Goal: Information Seeking & Learning: Learn about a topic

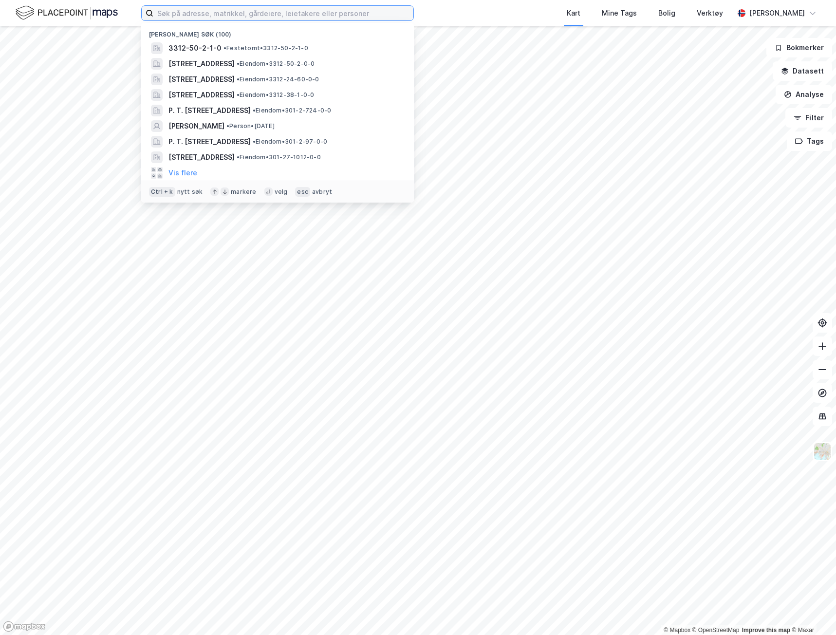
click at [186, 13] on input at bounding box center [283, 13] width 260 height 15
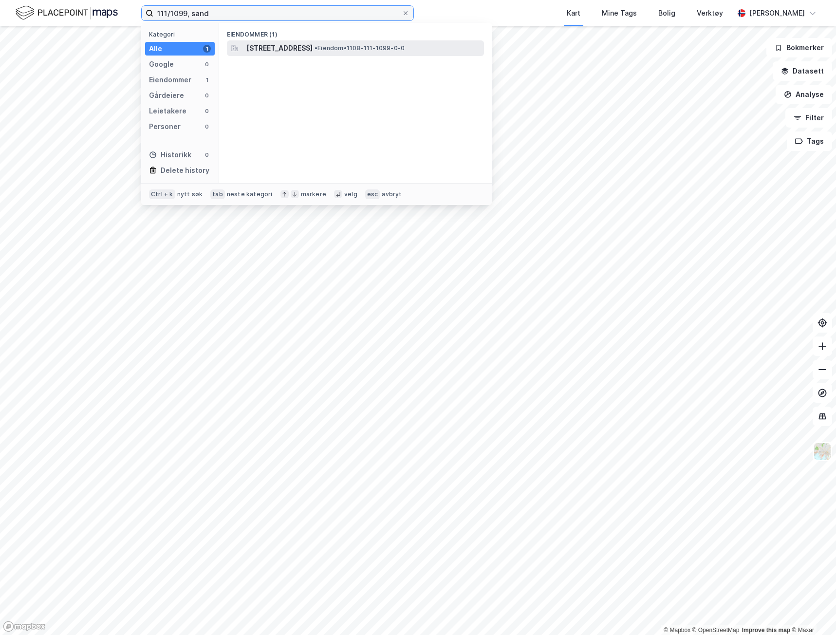
type input "111/1099, sand"
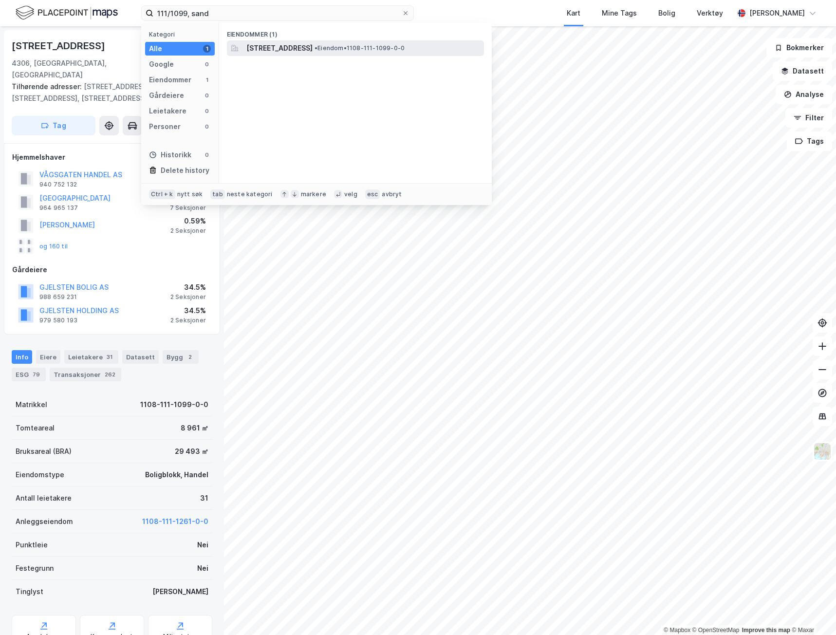
click at [395, 47] on span "• Eiendom • 1108-111-1099-0-0" at bounding box center [360, 48] width 90 height 8
